Goal: Task Accomplishment & Management: Manage account settings

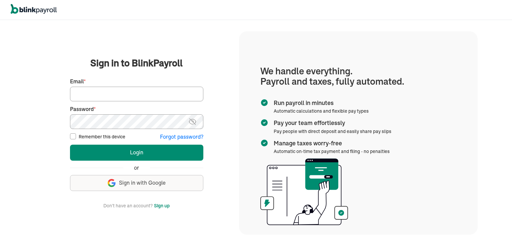
click at [135, 91] on input "Email *" at bounding box center [136, 94] width 133 height 15
type input "proteltech1@gmail.com"
click at [73, 137] on input "Remember this device" at bounding box center [73, 136] width 6 height 6
checkbox input "true"
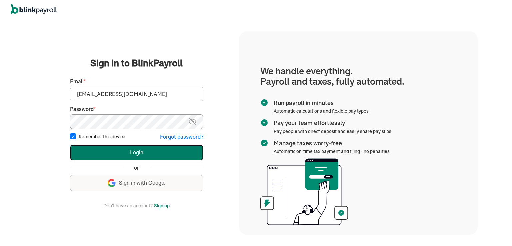
click at [136, 155] on button "Login" at bounding box center [136, 153] width 133 height 16
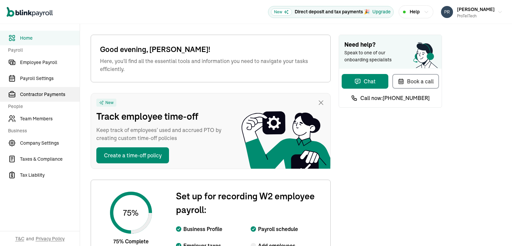
click at [31, 95] on span "Contractor Payments" at bounding box center [50, 94] width 60 height 7
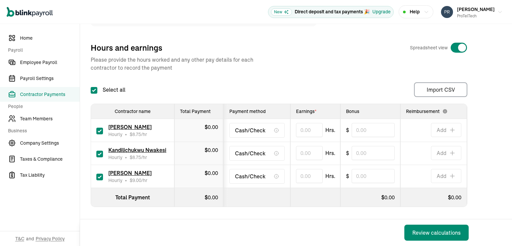
scroll to position [90, 0]
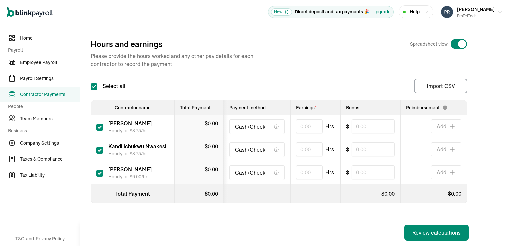
click at [99, 170] on input "checkbox" at bounding box center [99, 173] width 7 height 7
checkbox input "false"
type input "0.00"
type input "0"
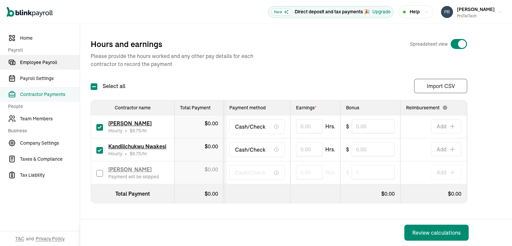
click at [38, 63] on span "Employee Payroll" at bounding box center [50, 62] width 60 height 7
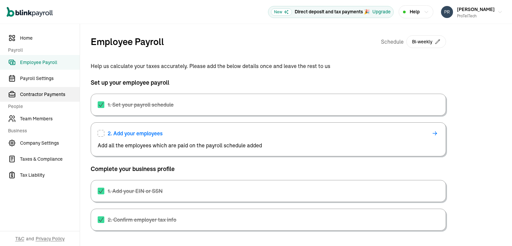
click at [41, 94] on span "Contractor Payments" at bounding box center [50, 94] width 60 height 7
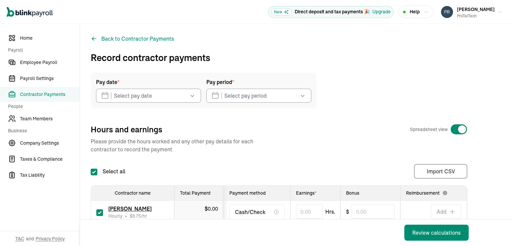
click at [192, 96] on icon "button" at bounding box center [192, 95] width 7 height 7
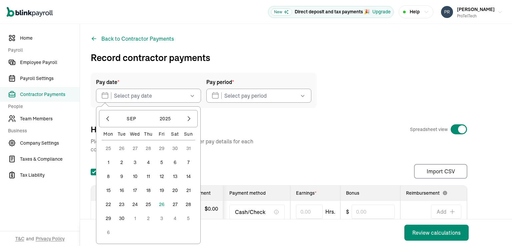
click at [162, 204] on button "26" at bounding box center [161, 204] width 13 height 13
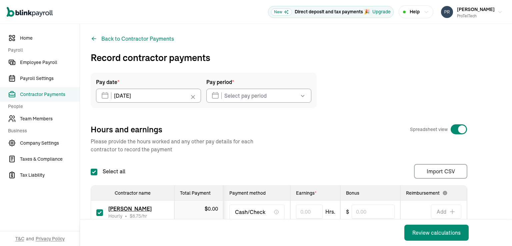
click at [302, 96] on icon "button" at bounding box center [303, 95] width 7 height 7
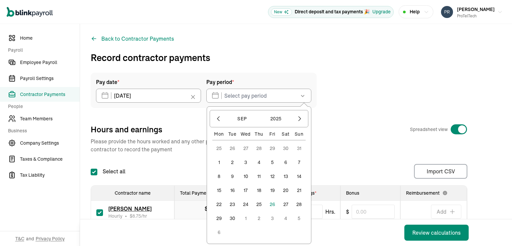
click at [218, 176] on button "8" at bounding box center [219, 176] width 13 height 13
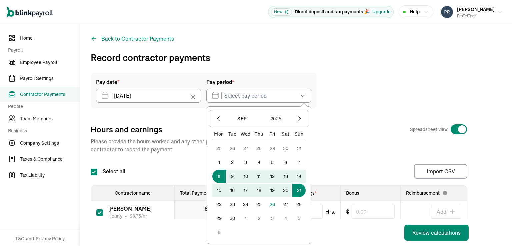
click at [300, 190] on button "21" at bounding box center [299, 190] width 13 height 13
type input "[DATE] ~ [DATE]"
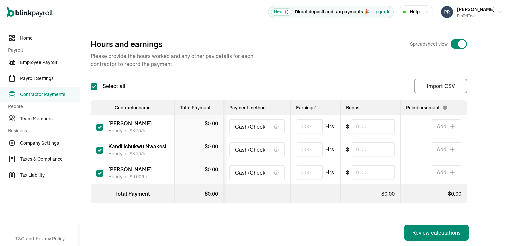
scroll to position [90, 0]
click at [96, 170] on input "checkbox" at bounding box center [99, 173] width 7 height 7
checkbox input "false"
type input "0.00"
type input "0"
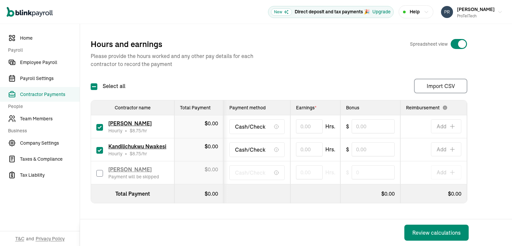
scroll to position [57, 0]
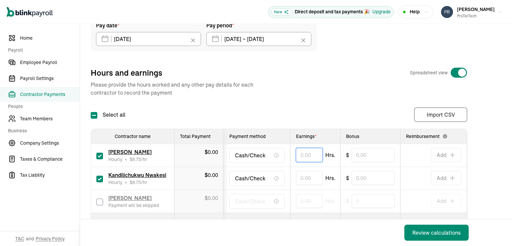
click at [302, 155] on input "text" at bounding box center [309, 155] width 27 height 14
click at [302, 179] on input "text" at bounding box center [309, 178] width 27 height 14
type input "16.10"
click at [301, 154] on input "text" at bounding box center [309, 155] width 27 height 14
type input "18.45"
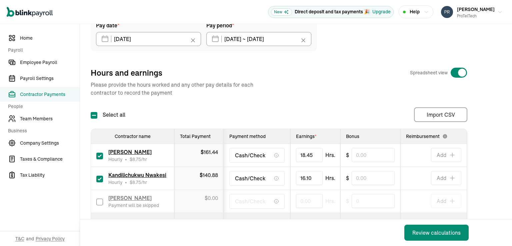
click at [383, 208] on td "$ 0" at bounding box center [371, 201] width 60 height 23
drag, startPoint x: 191, startPoint y: 217, endPoint x: 279, endPoint y: 224, distance: 87.7
click at [264, 220] on div "Pay date * [DATE] [DATE] Mon Tue Wed Thu Fri Sat Sun 25 26 27 28 29 30 31 1 2 3…" at bounding box center [296, 127] width 411 height 222
click at [322, 227] on div "Review calculations" at bounding box center [278, 233] width 397 height 27
click at [358, 222] on div "Review calculations" at bounding box center [278, 233] width 397 height 27
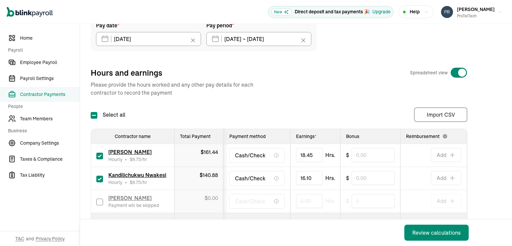
click at [345, 207] on td "$ 0" at bounding box center [371, 201] width 60 height 23
drag, startPoint x: 358, startPoint y: 214, endPoint x: 384, endPoint y: 212, distance: 26.8
click at [384, 212] on table "Contractor name Total Payment Payment method Earnings * Bonus Reimbursement Inv…" at bounding box center [331, 180] width 480 height 103
click at [348, 229] on div "Review calculations" at bounding box center [278, 233] width 397 height 27
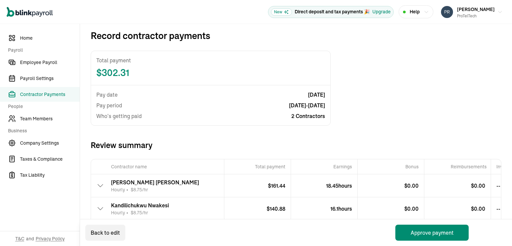
scroll to position [65, 0]
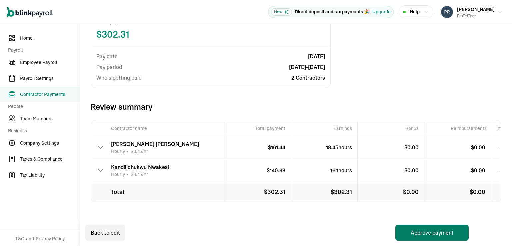
click at [435, 234] on button "Approve payment" at bounding box center [432, 233] width 73 height 16
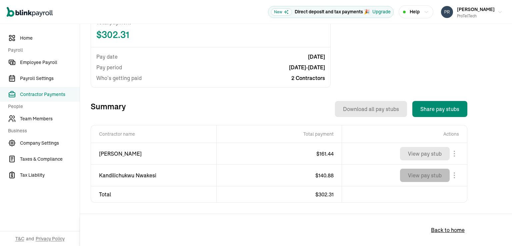
scroll to position [172, 0]
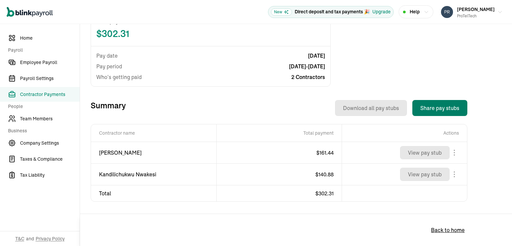
click at [440, 109] on button "Share pay stubs" at bounding box center [440, 108] width 55 height 16
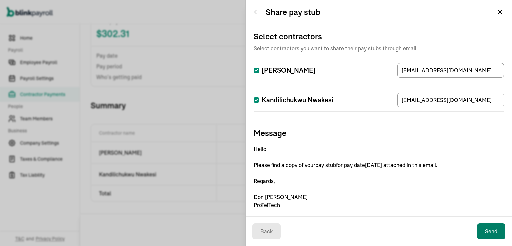
click at [491, 231] on button "Send" at bounding box center [491, 232] width 28 height 16
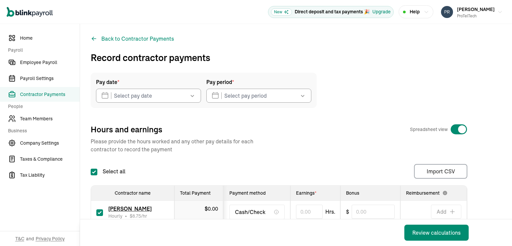
click at [193, 94] on icon "button" at bounding box center [192, 95] width 7 height 7
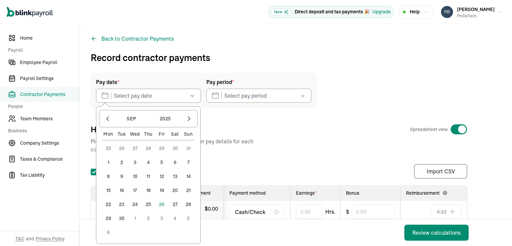
click at [163, 204] on button "26" at bounding box center [161, 204] width 13 height 13
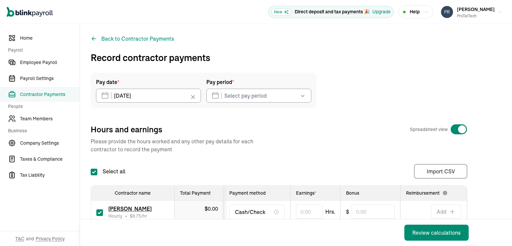
click at [304, 98] on icon "button" at bounding box center [303, 95] width 7 height 7
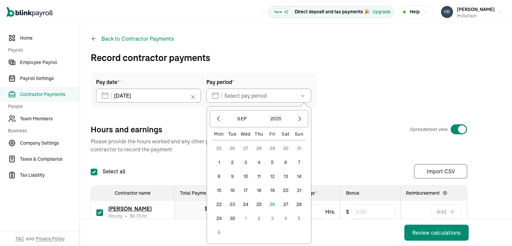
click at [220, 205] on button "22" at bounding box center [219, 204] width 13 height 13
click at [275, 205] on button "26" at bounding box center [272, 204] width 13 height 13
type input "[DATE] ~ [DATE]"
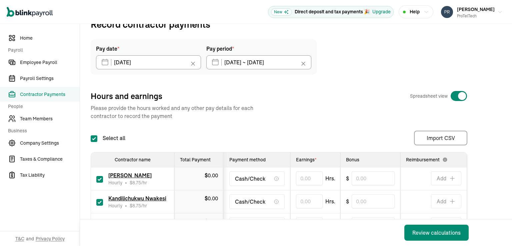
scroll to position [67, 0]
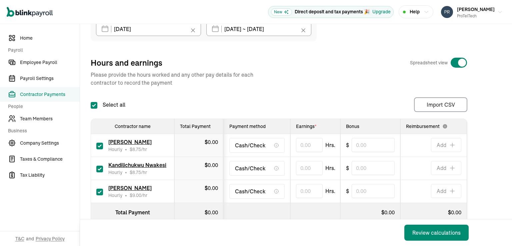
click at [99, 144] on input "checkbox" at bounding box center [99, 146] width 7 height 7
checkbox input "false"
type input "0.00"
type input "0"
click at [96, 167] on input "checkbox" at bounding box center [99, 169] width 7 height 7
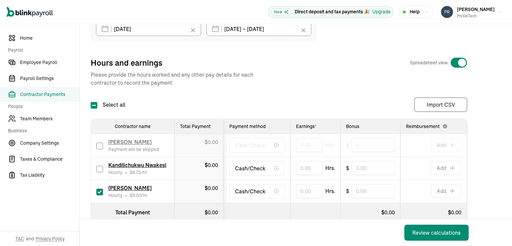
checkbox input "false"
type input "0.00"
type input "0"
click at [43, 94] on span "Contractor Payments" at bounding box center [50, 94] width 60 height 7
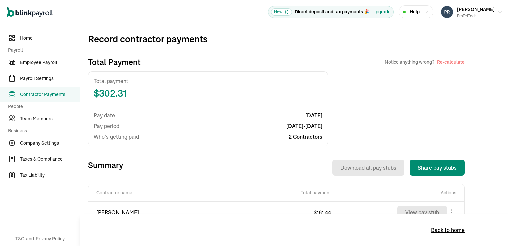
click at [54, 96] on span "Contractor Payments" at bounding box center [50, 94] width 60 height 7
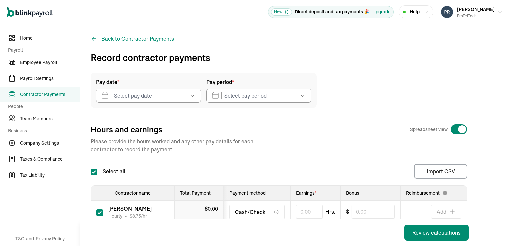
click at [194, 97] on icon "button" at bounding box center [192, 95] width 7 height 7
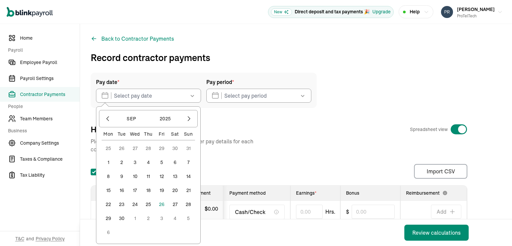
click at [161, 203] on button "26" at bounding box center [161, 204] width 13 height 13
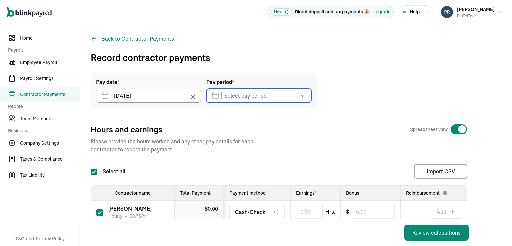
click at [252, 99] on input "text" at bounding box center [259, 96] width 105 height 14
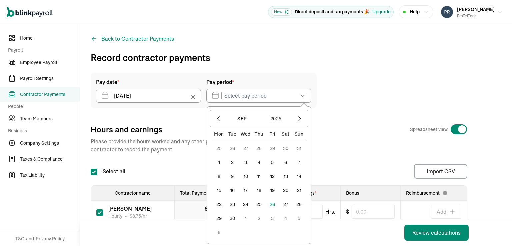
click at [219, 205] on button "22" at bounding box center [219, 204] width 13 height 13
click at [271, 205] on button "26" at bounding box center [272, 204] width 13 height 13
type input "[DATE] ~ [DATE]"
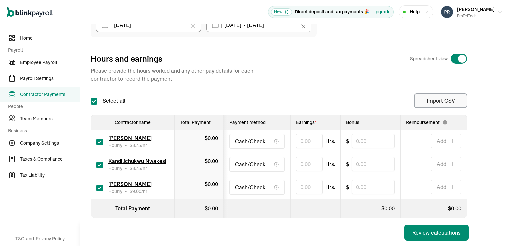
scroll to position [90, 0]
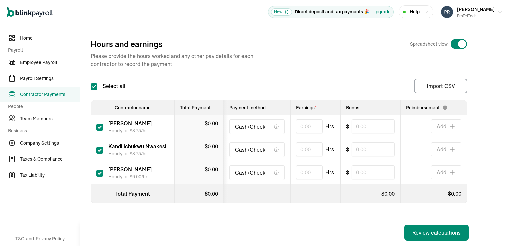
click at [103, 124] on input "checkbox" at bounding box center [99, 127] width 7 height 7
checkbox input "false"
type input "0.00"
type input "0"
click at [97, 147] on input "checkbox" at bounding box center [99, 150] width 7 height 7
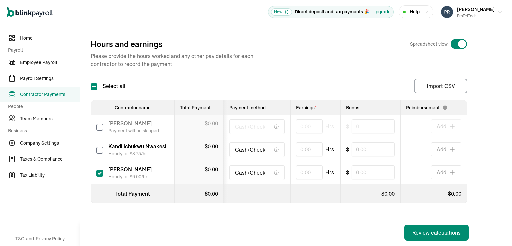
checkbox input "false"
type input "0.00"
type input "0"
click at [304, 167] on input "text" at bounding box center [309, 172] width 27 height 14
type input "18.65"
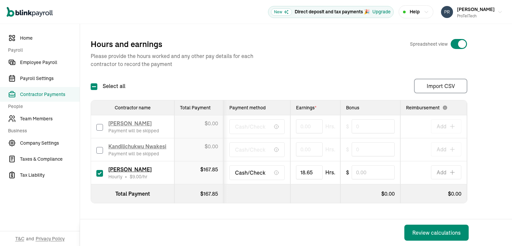
click at [281, 184] on th at bounding box center [257, 193] width 67 height 19
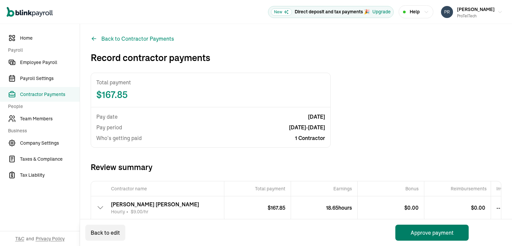
click at [426, 233] on button "Approve payment" at bounding box center [432, 233] width 73 height 16
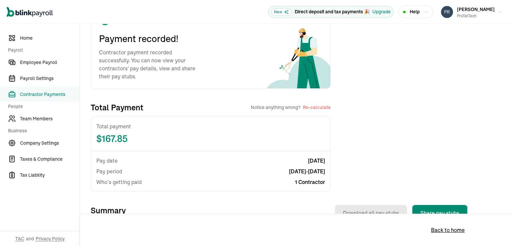
scroll to position [100, 0]
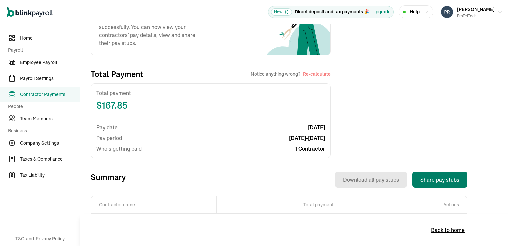
click at [438, 180] on button "Share pay stubs" at bounding box center [440, 180] width 55 height 16
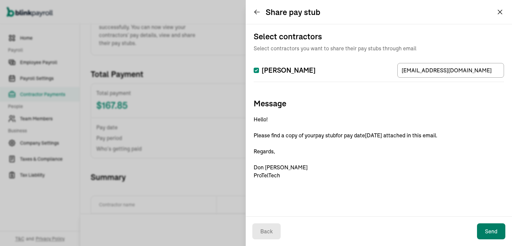
click at [488, 230] on button "Send" at bounding box center [491, 232] width 28 height 16
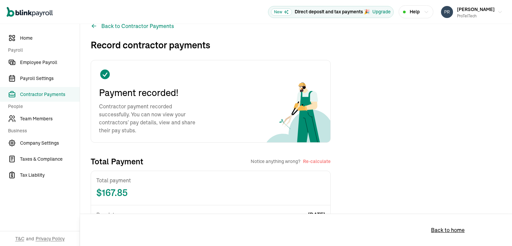
scroll to position [0, 0]
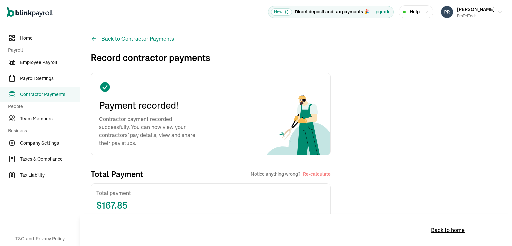
click at [42, 95] on span "Contractor Payments" at bounding box center [50, 94] width 60 height 7
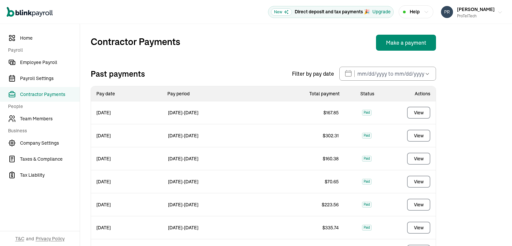
click at [498, 12] on icon "button" at bounding box center [500, 12] width 5 height 5
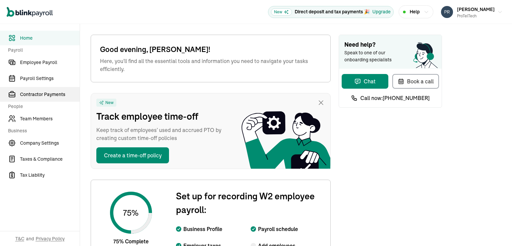
click at [31, 95] on span "Contractor Payments" at bounding box center [50, 94] width 60 height 7
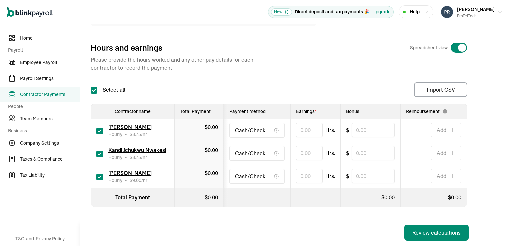
scroll to position [90, 0]
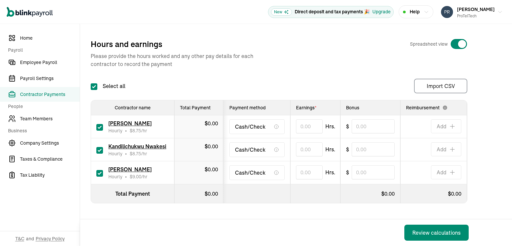
click at [99, 170] on input "checkbox" at bounding box center [99, 173] width 7 height 7
checkbox input "false"
type input "0.00"
type input "0"
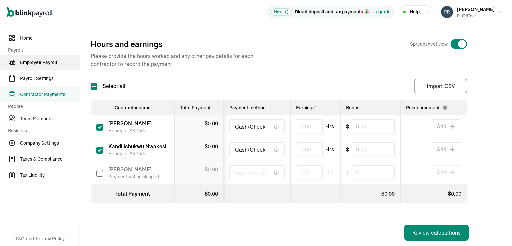
click at [38, 63] on span "Employee Payroll" at bounding box center [50, 62] width 60 height 7
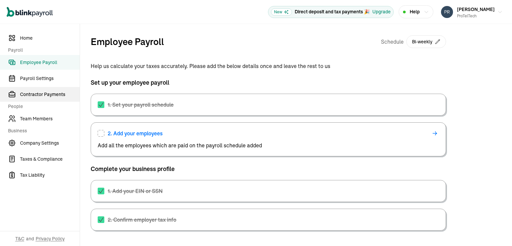
click at [41, 94] on span "Contractor Payments" at bounding box center [50, 94] width 60 height 7
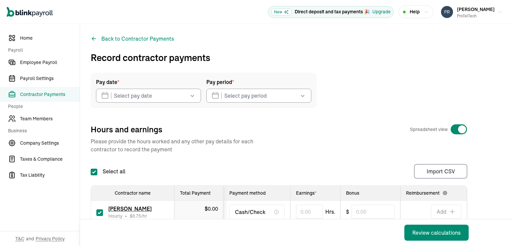
click at [192, 96] on icon "button" at bounding box center [192, 95] width 7 height 7
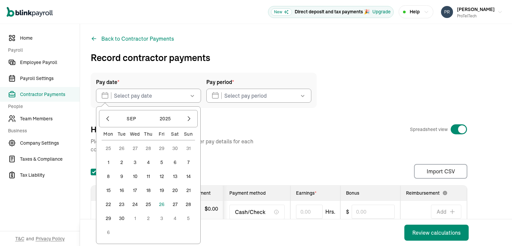
click at [162, 204] on button "26" at bounding box center [161, 204] width 13 height 13
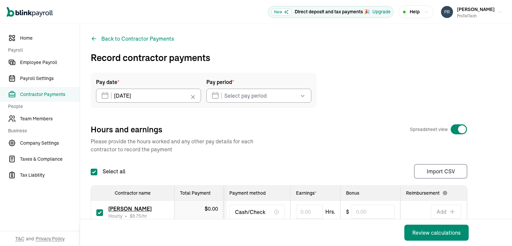
click at [302, 96] on icon "button" at bounding box center [303, 95] width 7 height 7
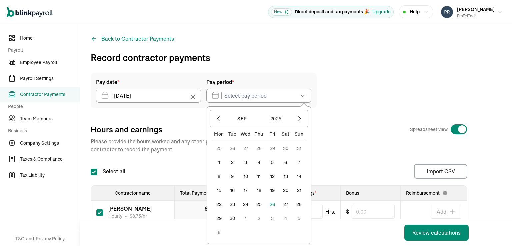
click at [218, 176] on button "8" at bounding box center [219, 176] width 13 height 13
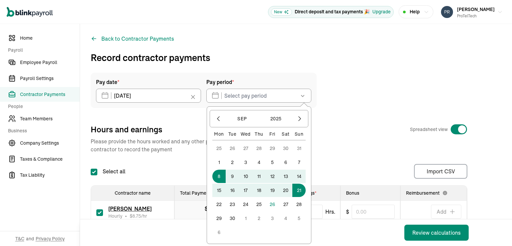
click at [300, 190] on button "21" at bounding box center [299, 190] width 13 height 13
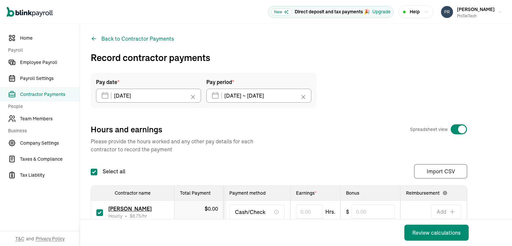
type input "[DATE] ~ [DATE]"
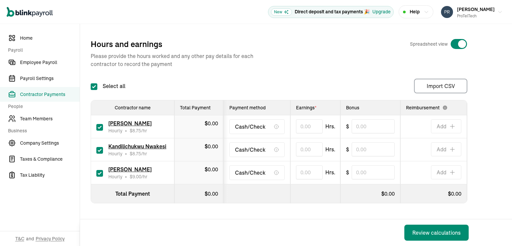
scroll to position [90, 0]
click at [96, 170] on input "checkbox" at bounding box center [99, 173] width 7 height 7
checkbox input "false"
type input "0.00"
type input "0"
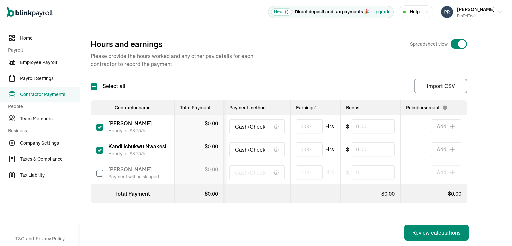
scroll to position [57, 0]
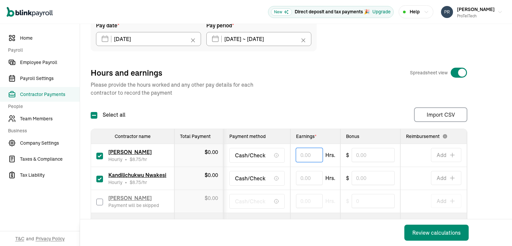
click at [302, 155] on input "text" at bounding box center [309, 155] width 27 height 14
click at [302, 179] on input "text" at bounding box center [309, 178] width 27 height 14
type input "16.10"
click at [301, 154] on input "text" at bounding box center [309, 155] width 27 height 14
type input "18.45"
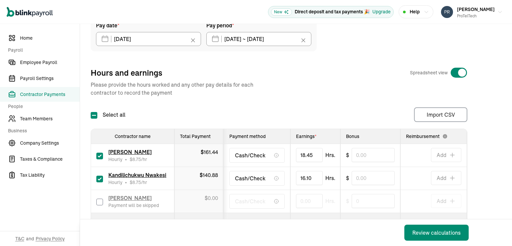
click at [383, 208] on td "$ 0" at bounding box center [371, 201] width 60 height 23
drag, startPoint x: 191, startPoint y: 217, endPoint x: 279, endPoint y: 224, distance: 87.7
click at [264, 220] on div "Pay date * [DATE] [DATE] Mon Tue Wed Thu Fri Sat Sun 25 26 27 28 29 30 31 1 2 3…" at bounding box center [296, 127] width 411 height 222
click at [322, 227] on div "Review calculations" at bounding box center [278, 233] width 397 height 27
click at [358, 222] on div "Review calculations" at bounding box center [278, 233] width 397 height 27
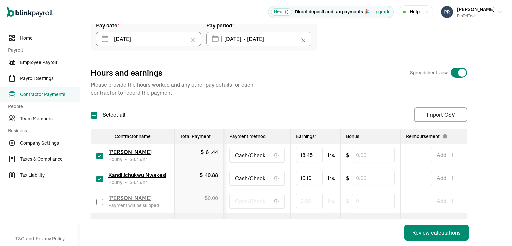
click at [345, 207] on td "$ 0" at bounding box center [371, 201] width 60 height 23
drag, startPoint x: 358, startPoint y: 214, endPoint x: 384, endPoint y: 212, distance: 26.8
click at [384, 212] on table "Contractor name Total Payment Payment method Earnings * Bonus Reimbursement Inv…" at bounding box center [331, 180] width 480 height 103
click at [348, 229] on div "Review calculations" at bounding box center [278, 233] width 397 height 27
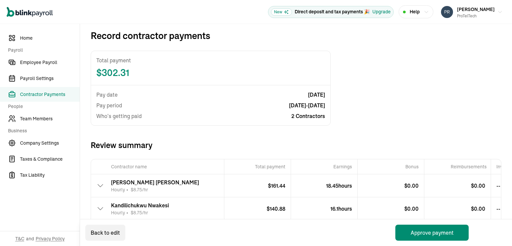
scroll to position [65, 0]
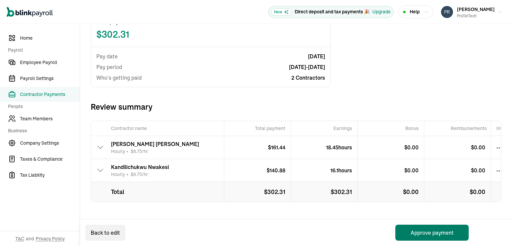
click at [435, 234] on button "Approve payment" at bounding box center [432, 233] width 73 height 16
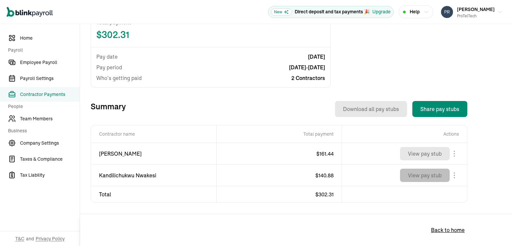
scroll to position [172, 0]
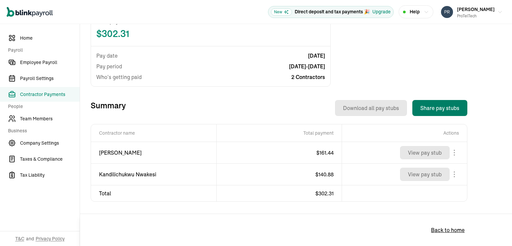
click at [440, 109] on button "Share pay stubs" at bounding box center [440, 108] width 55 height 16
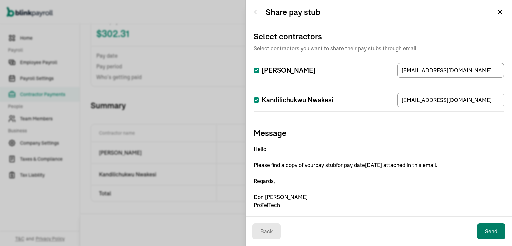
click at [491, 231] on button "Send" at bounding box center [491, 232] width 28 height 16
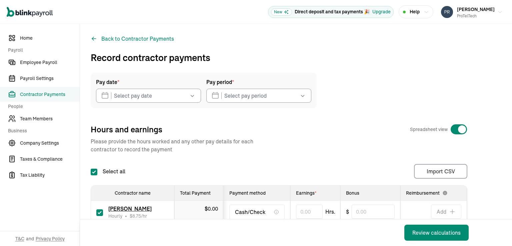
click at [193, 94] on icon "button" at bounding box center [192, 95] width 7 height 7
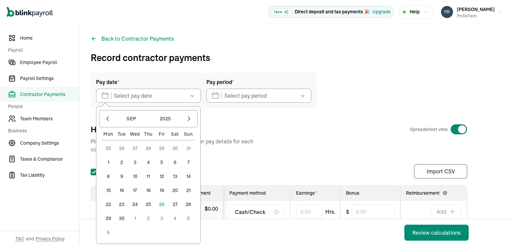
click at [163, 204] on button "26" at bounding box center [161, 204] width 13 height 13
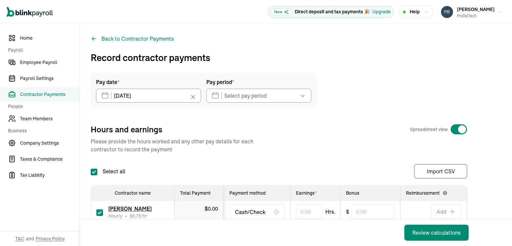
click at [304, 98] on icon "button" at bounding box center [303, 95] width 7 height 7
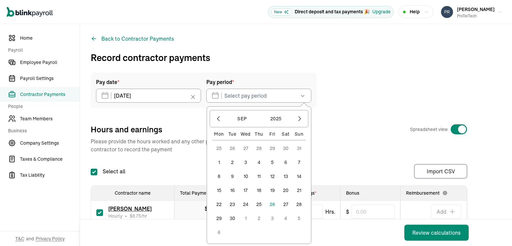
click at [220, 205] on button "22" at bounding box center [219, 204] width 13 height 13
click at [275, 205] on button "26" at bounding box center [272, 204] width 13 height 13
type input "[DATE] ~ [DATE]"
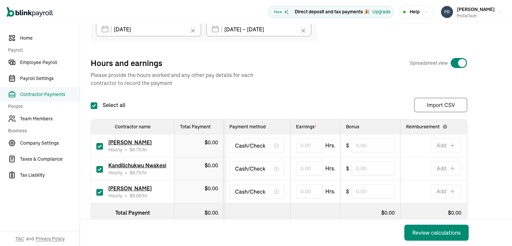
scroll to position [67, 0]
click at [99, 144] on input "checkbox" at bounding box center [99, 146] width 7 height 7
checkbox input "false"
type input "0.00"
type input "0"
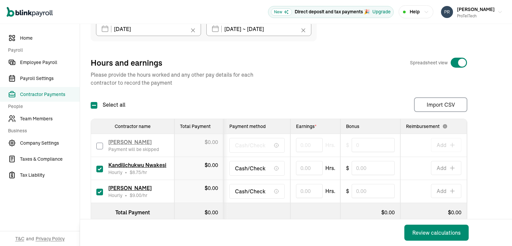
click at [96, 167] on input "checkbox" at bounding box center [99, 169] width 7 height 7
checkbox input "false"
type input "0.00"
type input "0"
click at [43, 94] on span "Contractor Payments" at bounding box center [50, 94] width 60 height 7
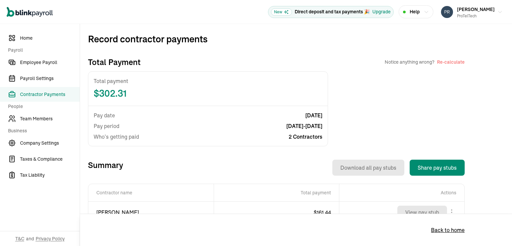
click at [54, 96] on span "Contractor Payments" at bounding box center [50, 94] width 60 height 7
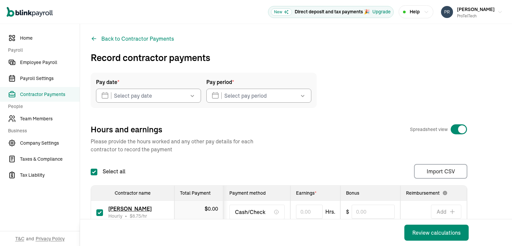
click at [194, 97] on icon "button" at bounding box center [192, 95] width 7 height 7
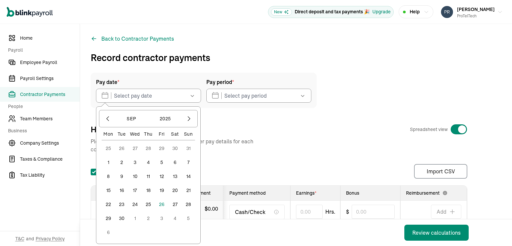
click at [161, 203] on button "26" at bounding box center [161, 204] width 13 height 13
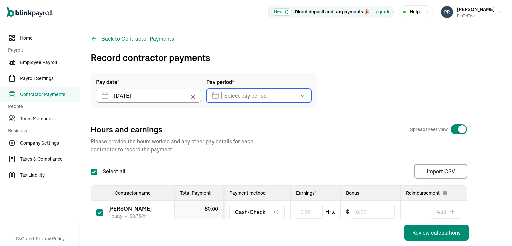
click at [252, 99] on input "text" at bounding box center [259, 96] width 105 height 14
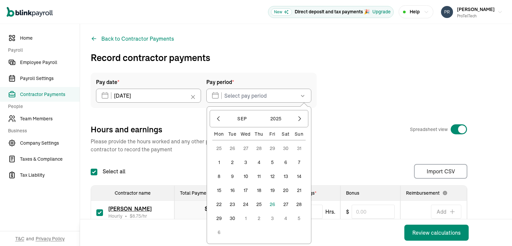
click at [219, 205] on button "22" at bounding box center [219, 204] width 13 height 13
click at [271, 205] on button "26" at bounding box center [272, 204] width 13 height 13
type input "[DATE] ~ [DATE]"
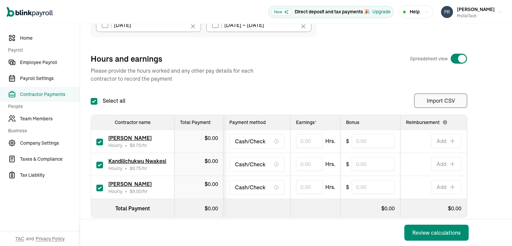
scroll to position [90, 0]
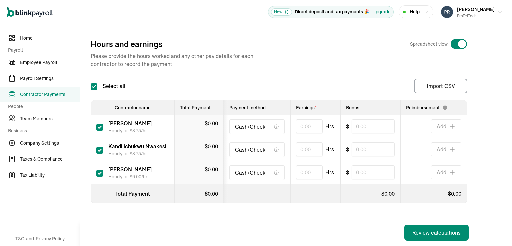
click at [103, 124] on input "checkbox" at bounding box center [99, 127] width 7 height 7
checkbox input "false"
type input "0.00"
type input "0"
click at [97, 147] on input "checkbox" at bounding box center [99, 150] width 7 height 7
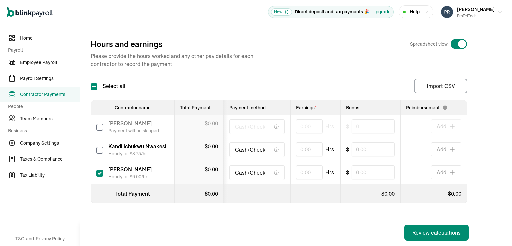
checkbox input "false"
type input "0.00"
type input "0"
click at [304, 167] on input "text" at bounding box center [309, 172] width 27 height 14
type input "18.65"
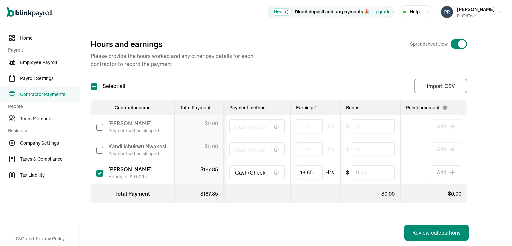
click at [281, 184] on th at bounding box center [257, 193] width 67 height 19
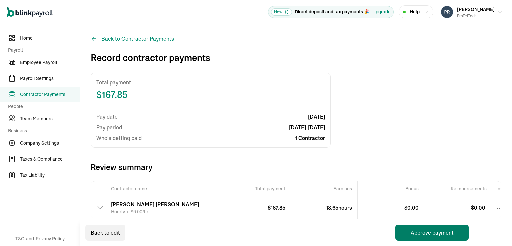
click at [426, 233] on button "Approve payment" at bounding box center [432, 233] width 73 height 16
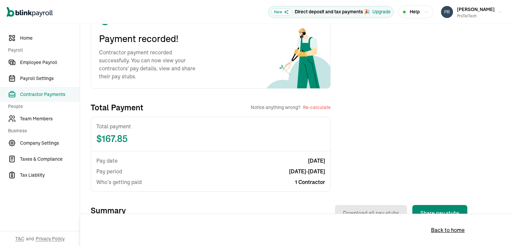
scroll to position [100, 0]
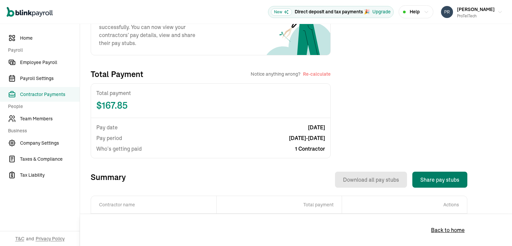
click at [438, 180] on button "Share pay stubs" at bounding box center [440, 180] width 55 height 16
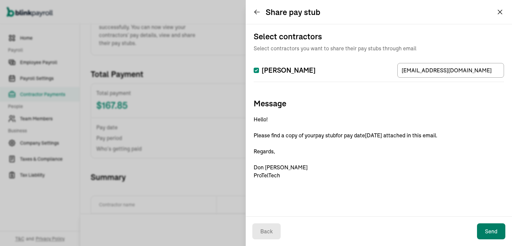
click at [488, 230] on button "Send" at bounding box center [491, 232] width 28 height 16
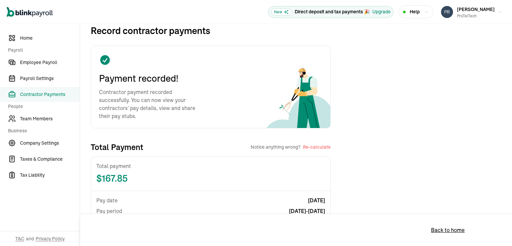
scroll to position [0, 0]
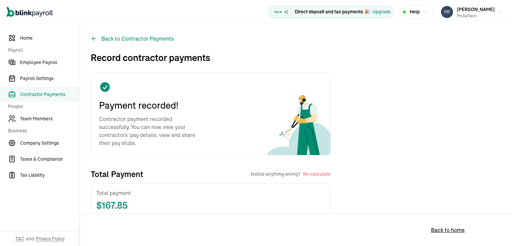
click at [42, 95] on span "Contractor Payments" at bounding box center [50, 94] width 60 height 7
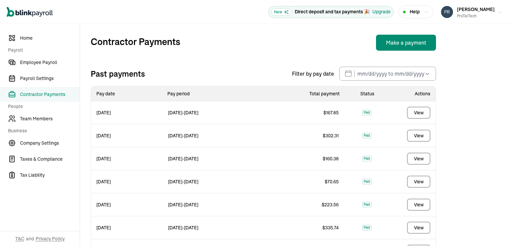
click at [498, 12] on icon "button" at bounding box center [500, 12] width 5 height 5
